Goal: Navigation & Orientation: Find specific page/section

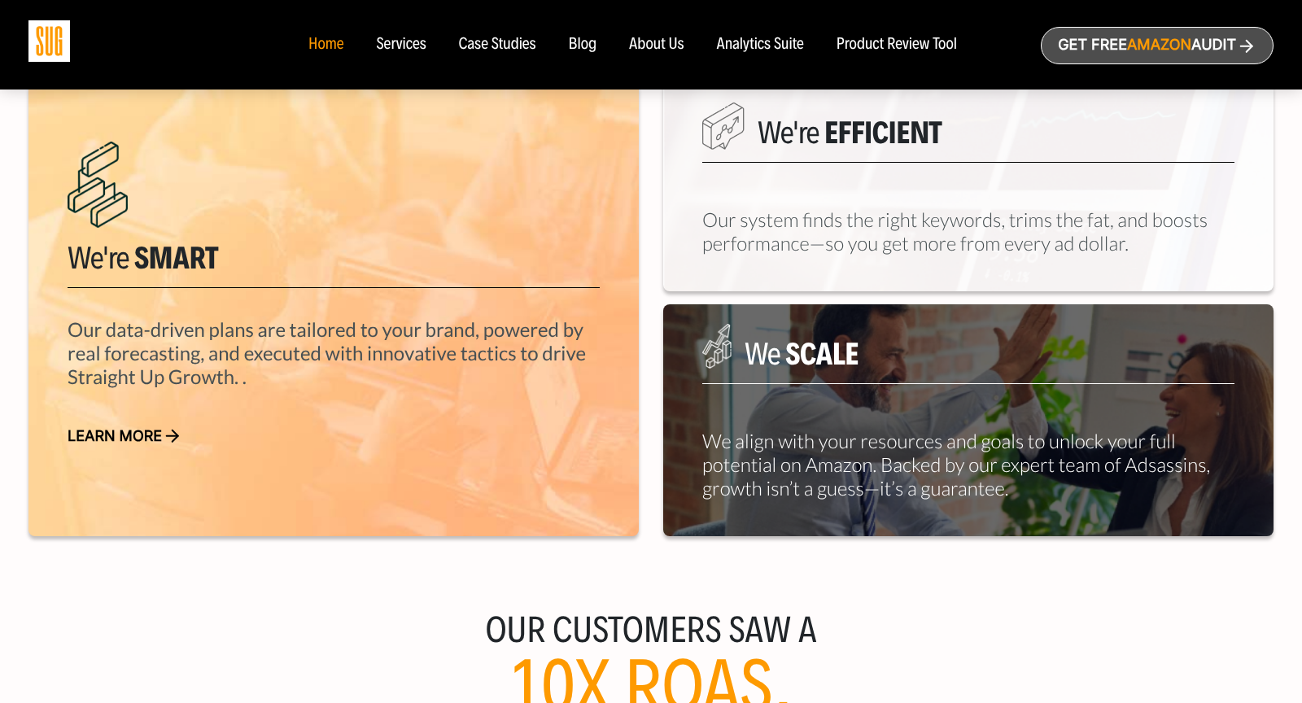
click at [647, 37] on div "About Us" at bounding box center [656, 45] width 55 height 18
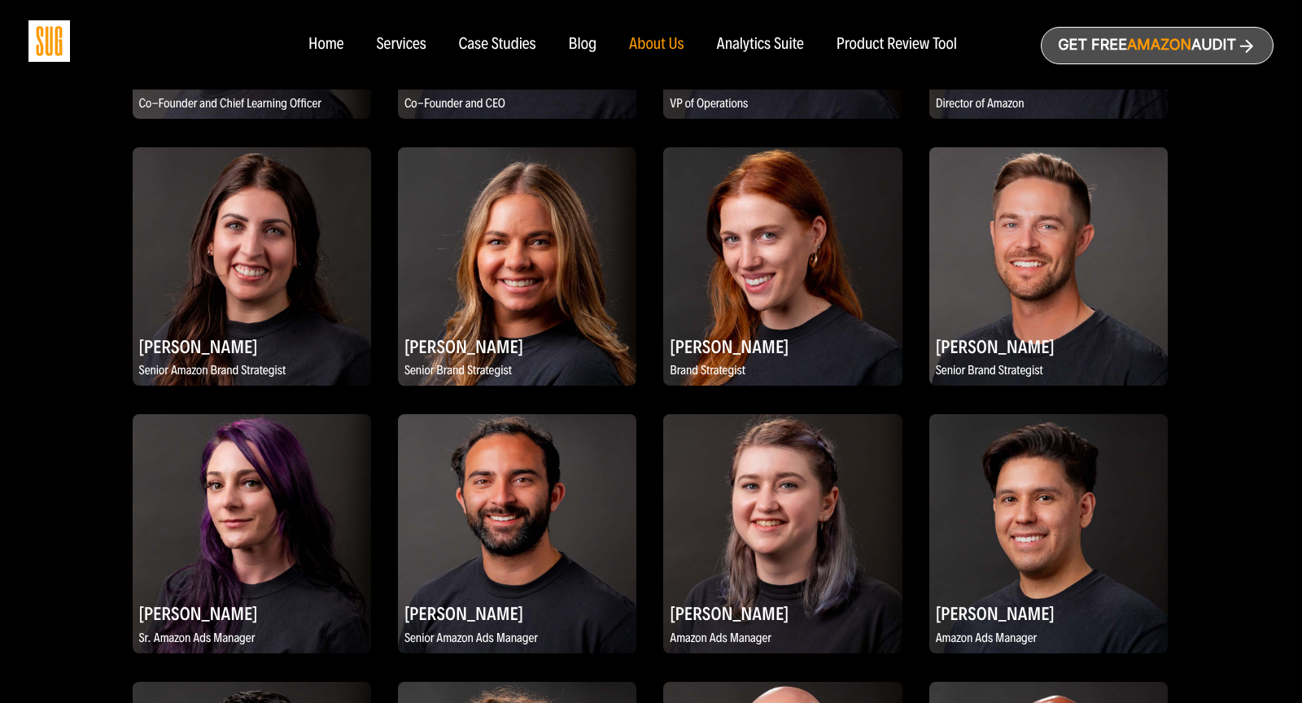
scroll to position [373, 0]
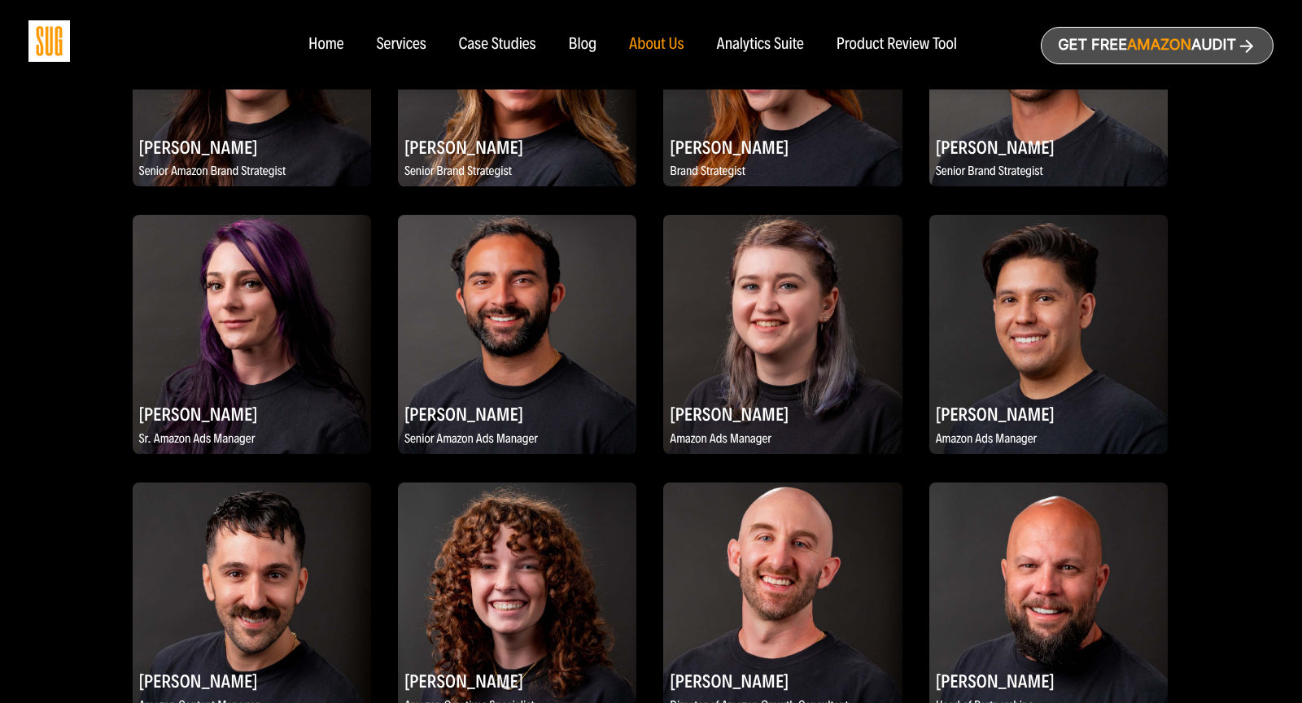
scroll to position [1428, 0]
